Goal: Check status: Check status

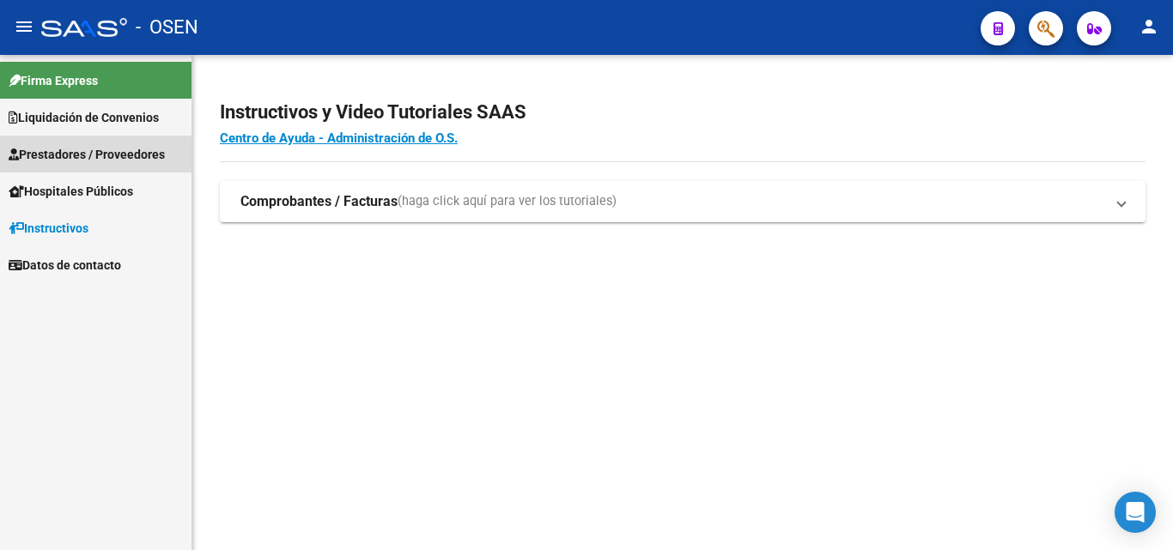
click at [77, 155] on span "Prestadores / Proveedores" at bounding box center [87, 154] width 156 height 19
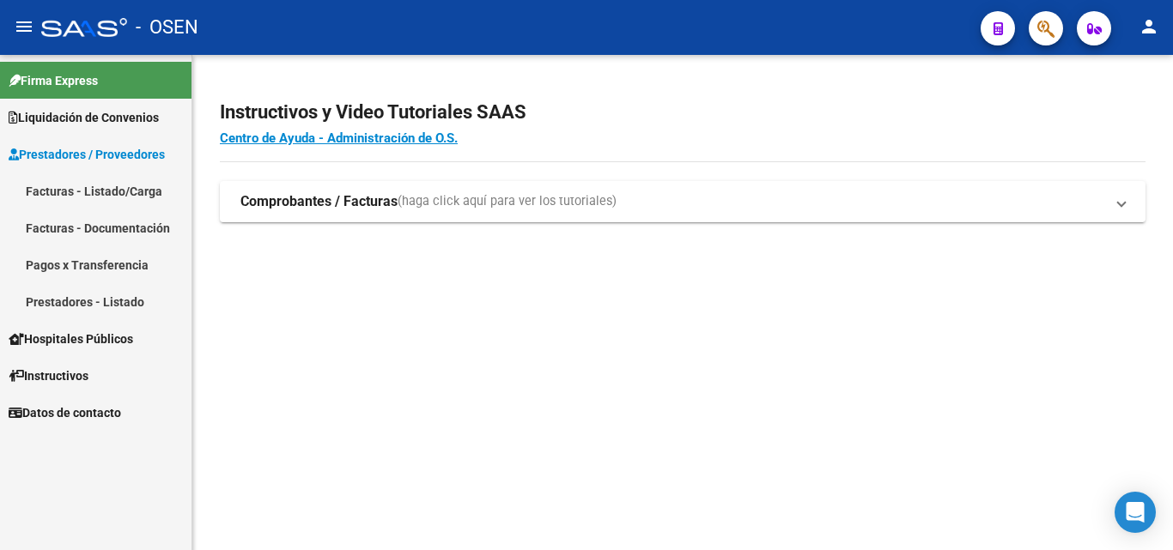
click at [88, 116] on span "Liquidación de Convenios" at bounding box center [84, 117] width 150 height 19
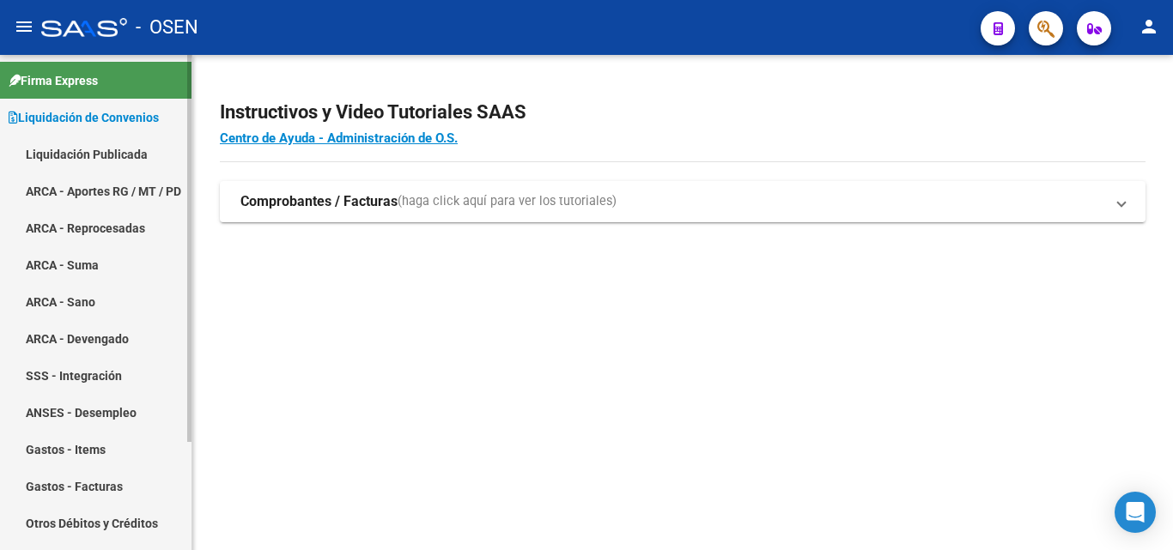
click at [116, 182] on link "ARCA - Aportes RG / MT / PD" at bounding box center [95, 191] width 191 height 37
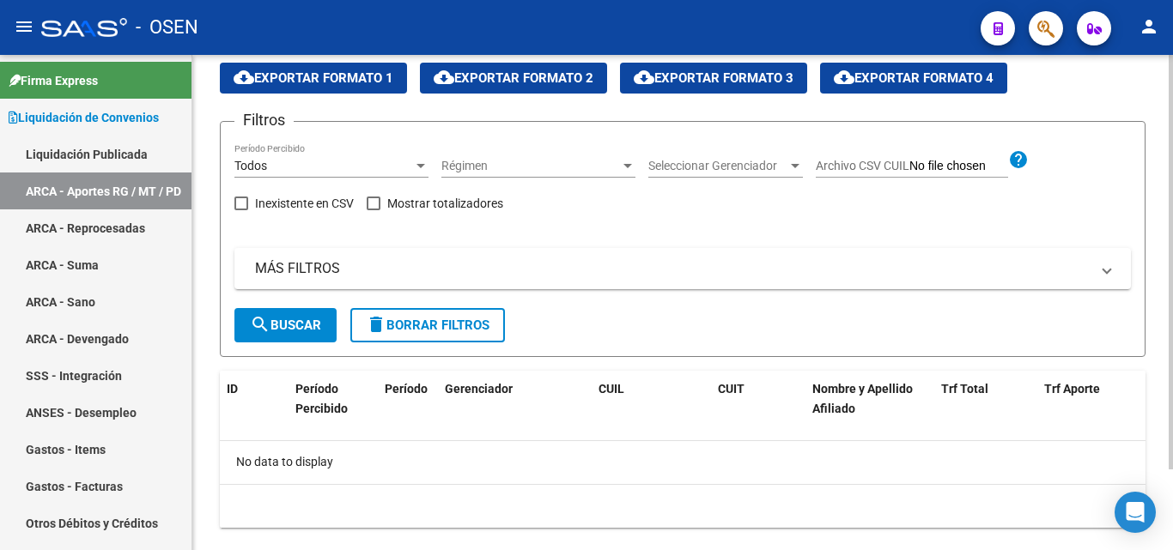
scroll to position [97, 0]
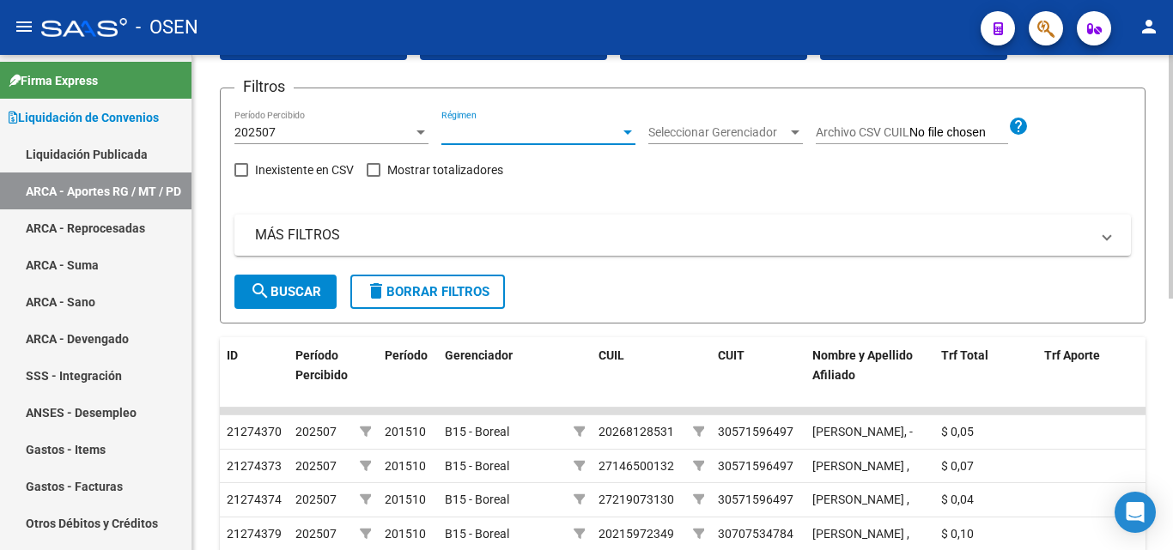
click at [473, 137] on span "Régimen" at bounding box center [530, 132] width 179 height 15
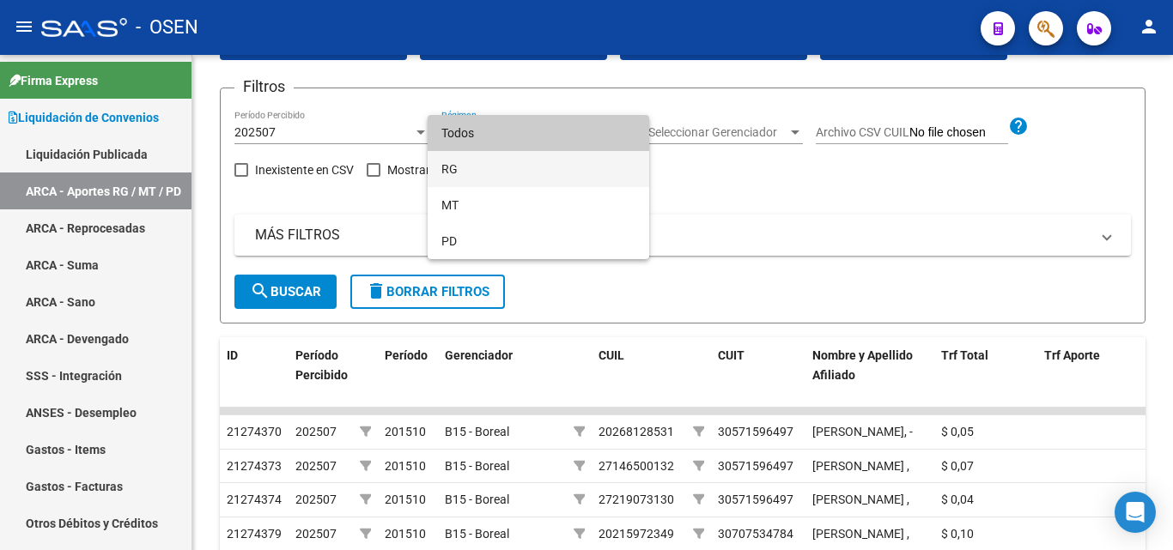
click at [473, 167] on span "RG" at bounding box center [538, 169] width 194 height 36
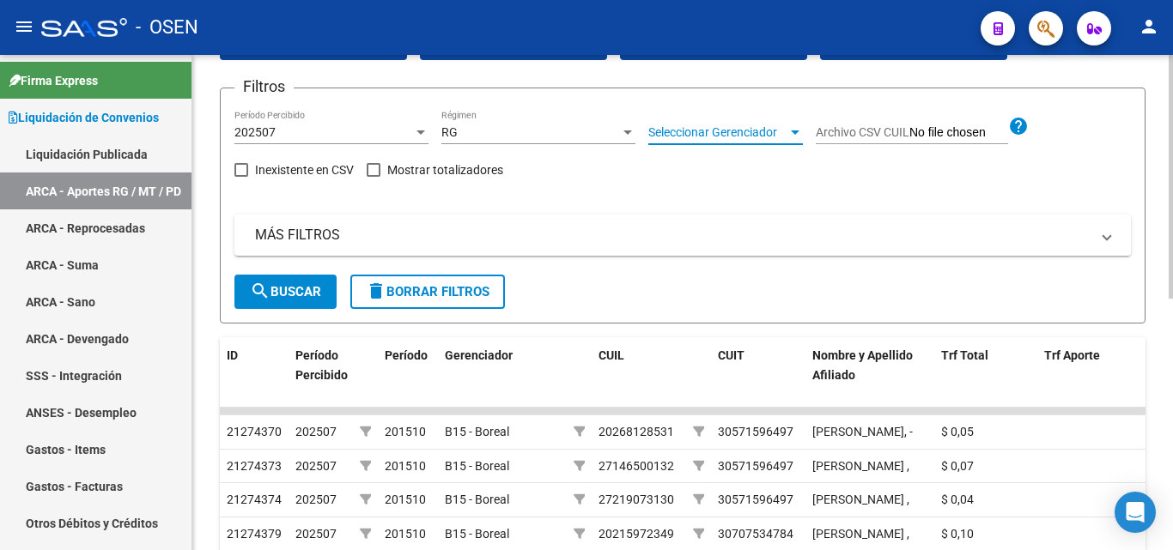
click at [727, 135] on span "Seleccionar Gerenciador" at bounding box center [717, 132] width 139 height 15
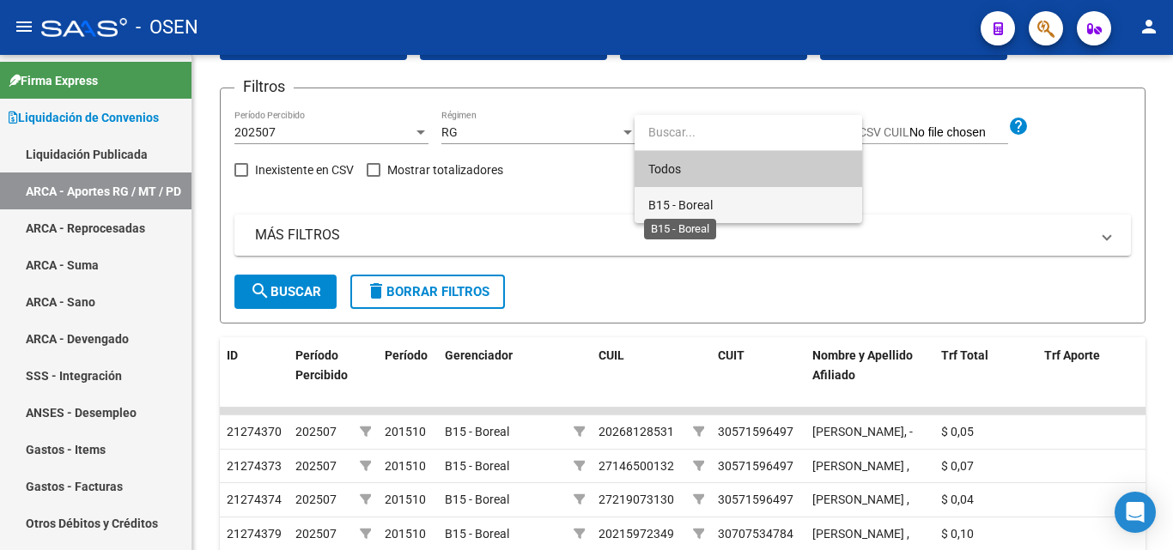
click at [705, 204] on span "B15 - Boreal" at bounding box center [680, 205] width 64 height 14
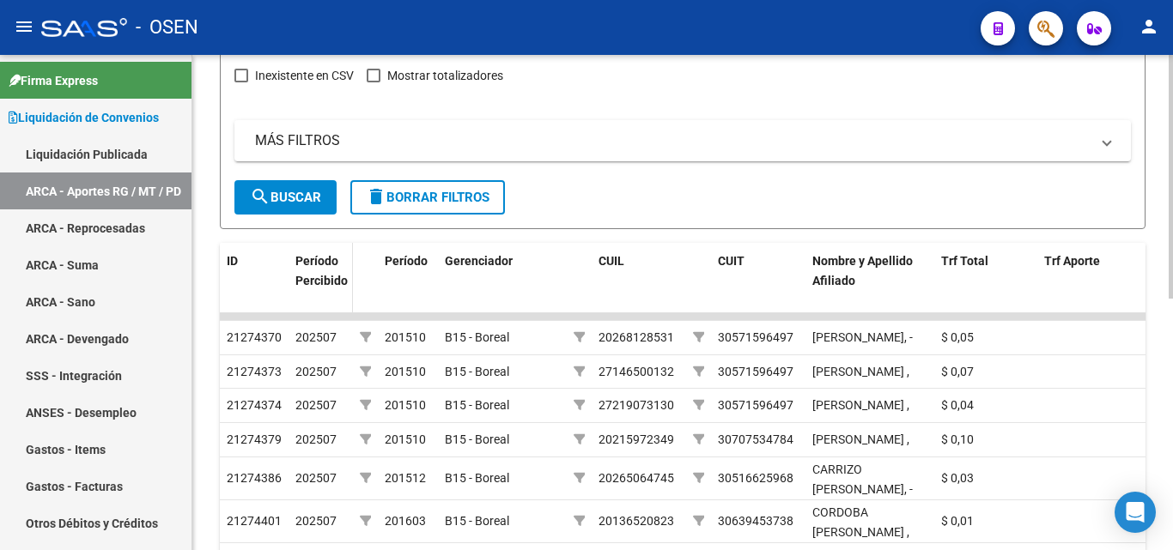
scroll to position [183, 0]
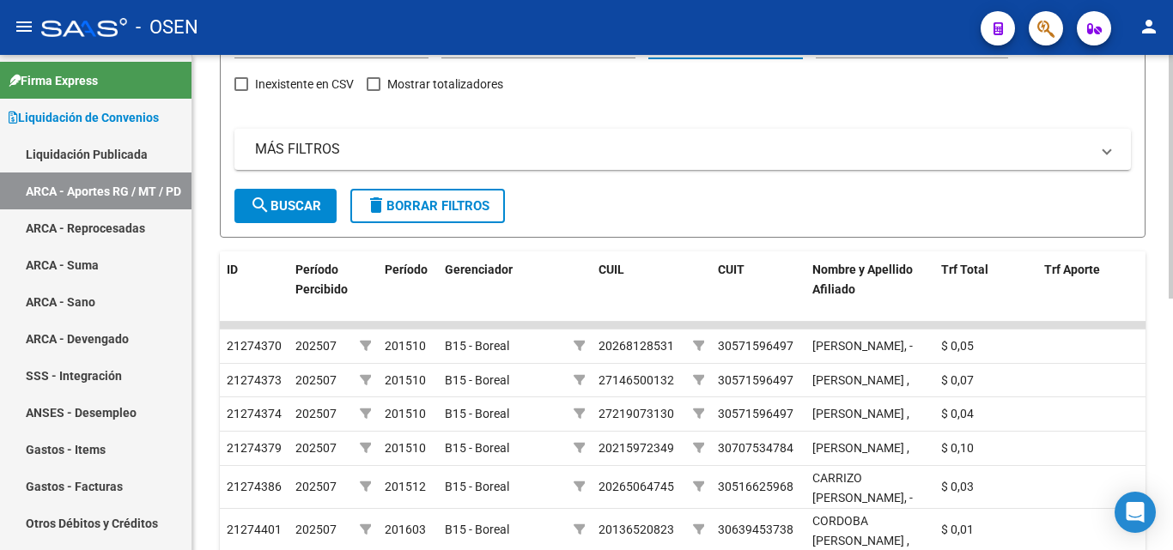
click at [281, 202] on span "search Buscar" at bounding box center [285, 205] width 71 height 15
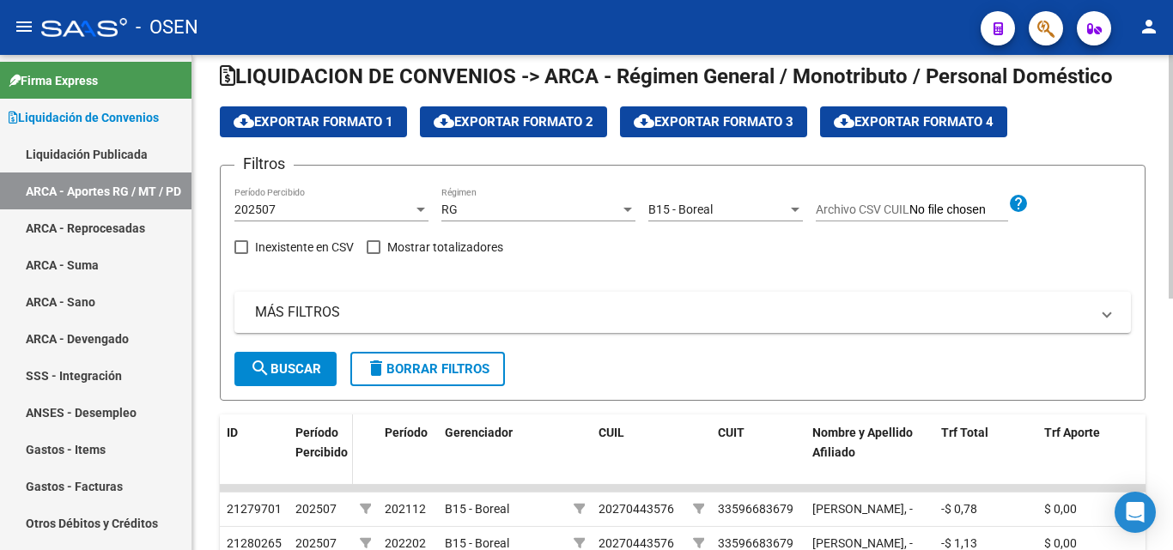
scroll to position [0, 0]
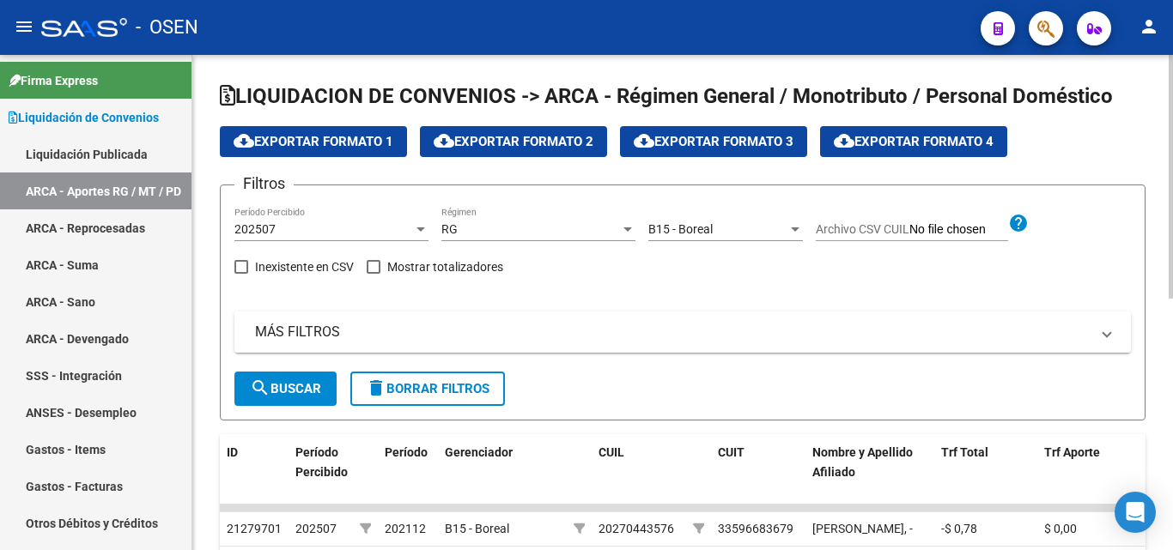
click at [303, 338] on mat-panel-title "MÁS FILTROS" at bounding box center [672, 332] width 835 height 19
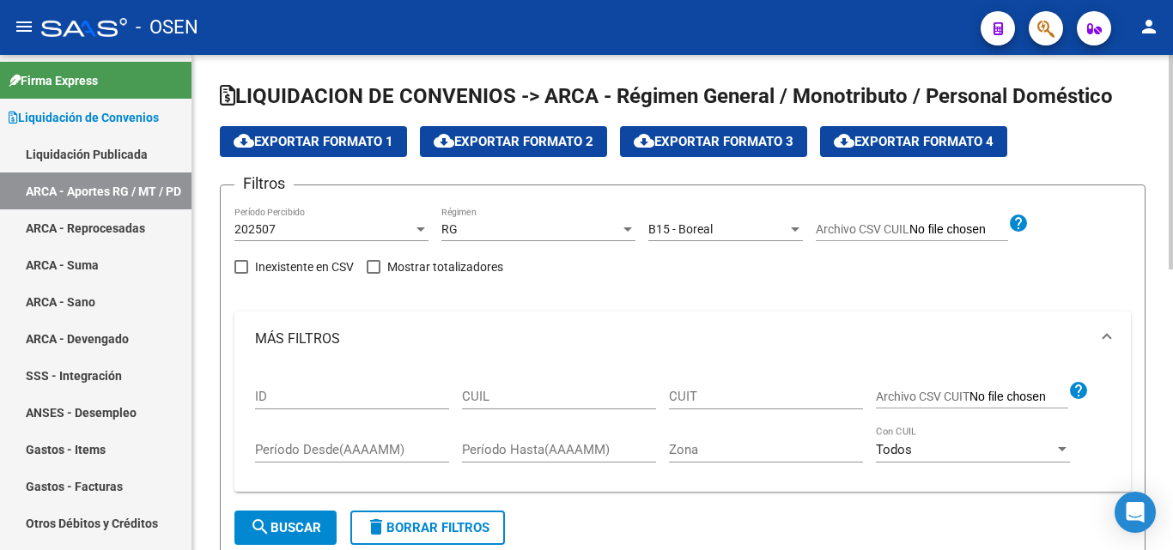
click at [516, 395] on input "CUIL" at bounding box center [559, 396] width 194 height 15
paste input "20-20626025-5"
type input "20-20626025-5"
click at [297, 529] on span "search Buscar" at bounding box center [285, 527] width 71 height 15
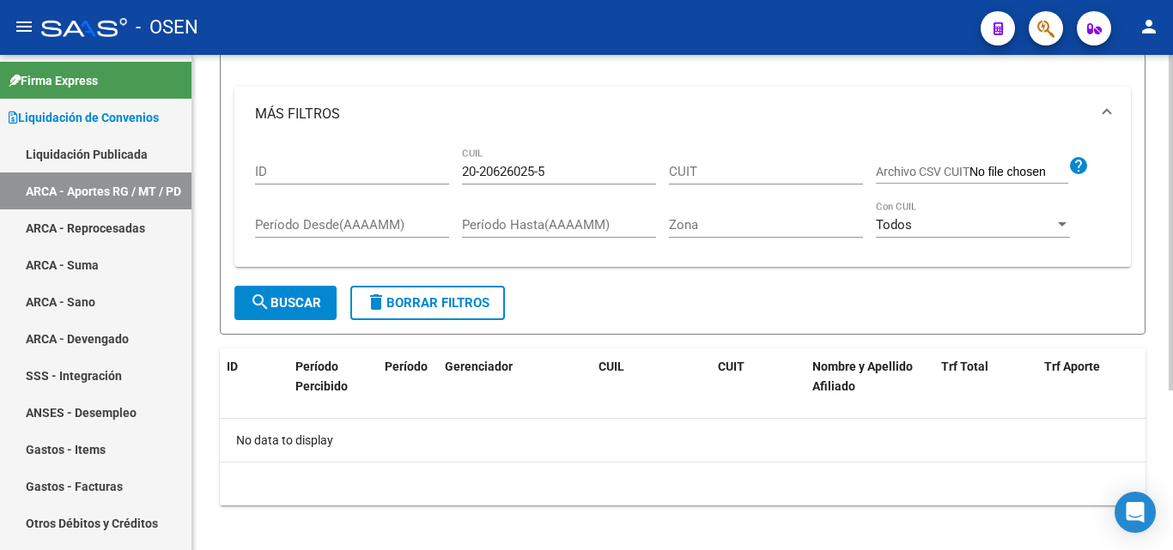
scroll to position [236, 0]
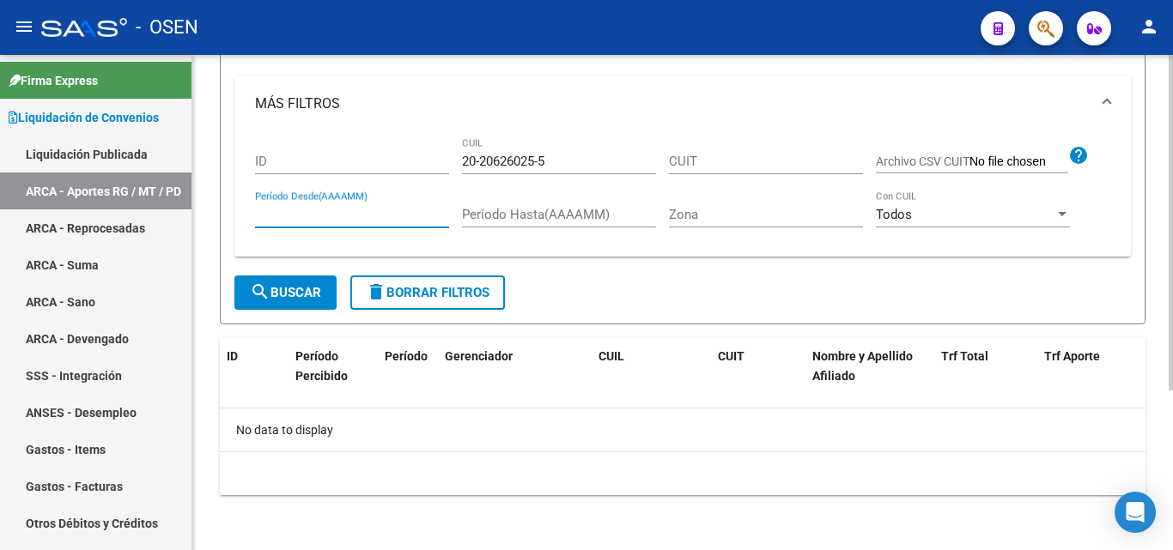
click at [323, 214] on input "Período Desde(AAAAMM)" at bounding box center [352, 214] width 194 height 15
